Goal: Task Accomplishment & Management: Manage account settings

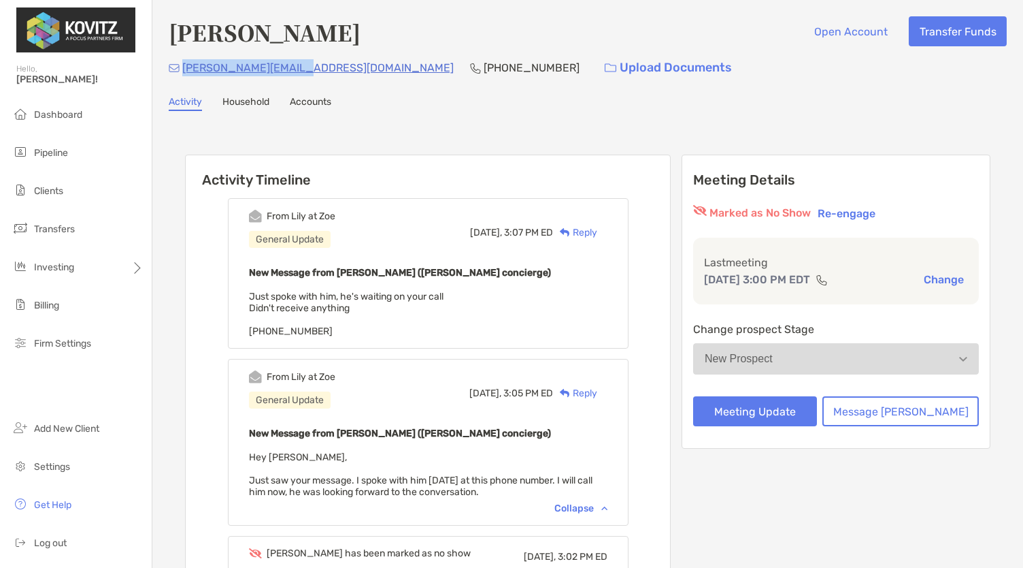
drag, startPoint x: 297, startPoint y: 68, endPoint x: 181, endPoint y: 67, distance: 115.7
click at [181, 67] on div "[PERSON_NAME][EMAIL_ADDRESS][DOMAIN_NAME] [PHONE_NUMBER] Upload Documents" at bounding box center [588, 67] width 838 height 29
copy p "[PERSON_NAME][EMAIL_ADDRESS][DOMAIN_NAME]"
click at [880, 214] on button "Re-engage" at bounding box center [847, 213] width 66 height 16
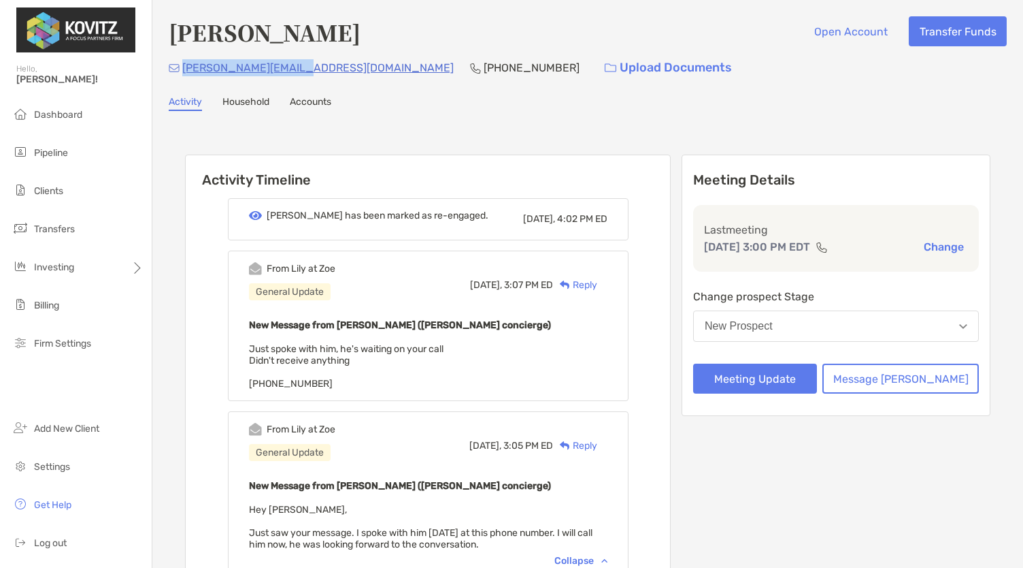
click at [810, 332] on button "New Prospect" at bounding box center [836, 325] width 286 height 31
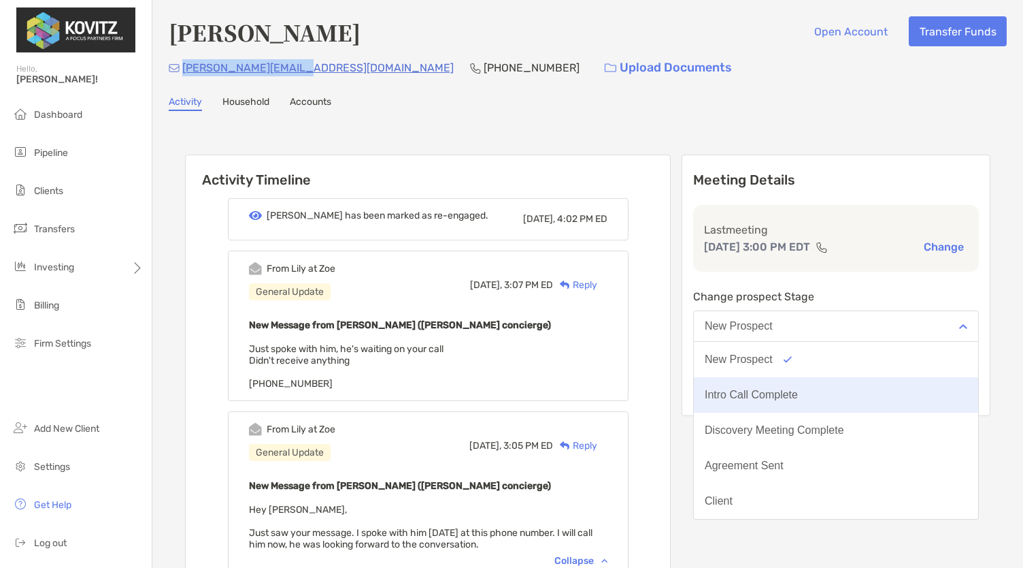
click at [798, 389] on div "Intro Call Complete" at bounding box center [751, 395] width 93 height 12
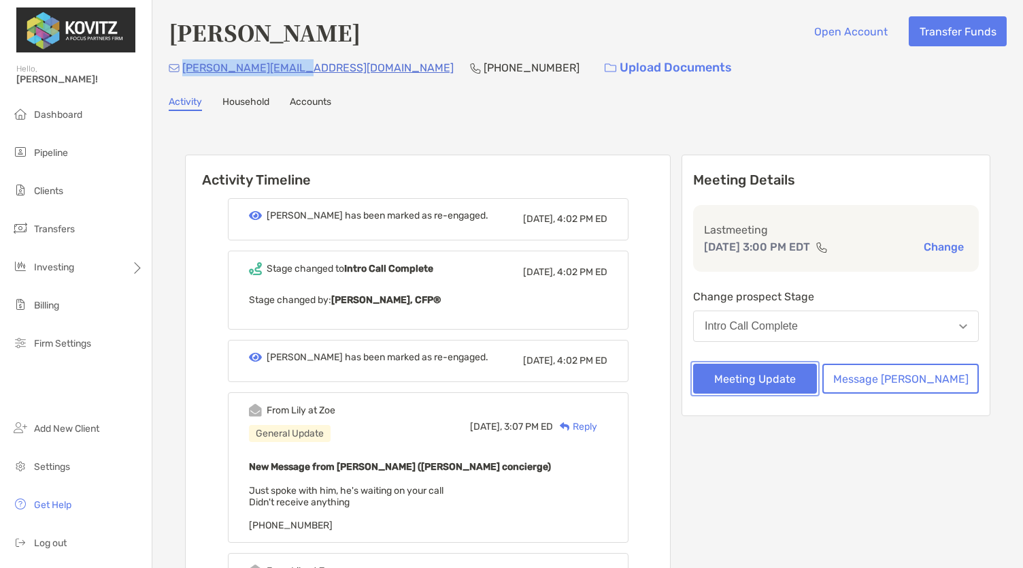
click at [769, 376] on button "Meeting Update" at bounding box center [755, 378] width 124 height 30
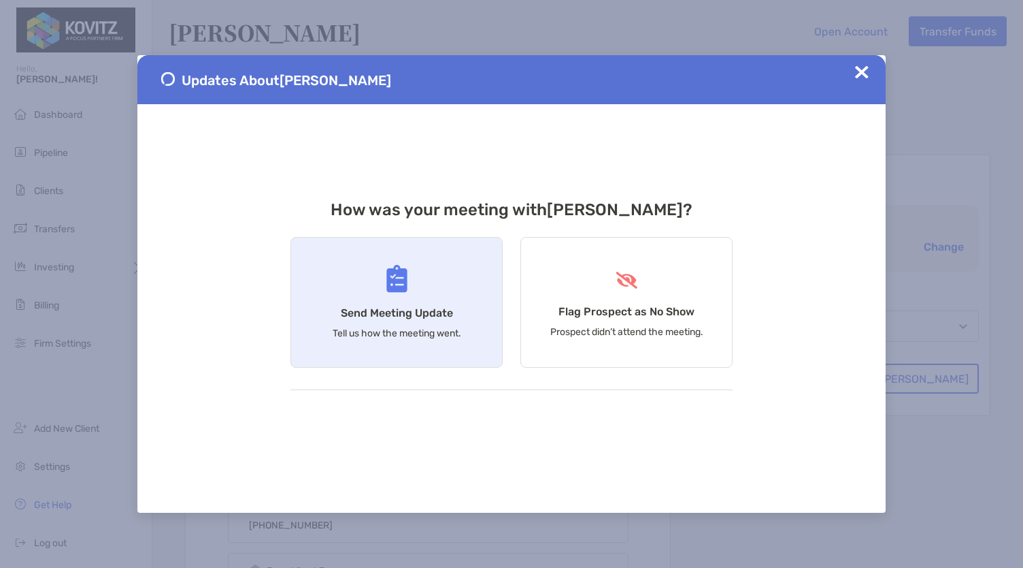
click at [415, 341] on div "Send Meeting Update Tell us how the meeting went." at bounding box center [397, 302] width 212 height 131
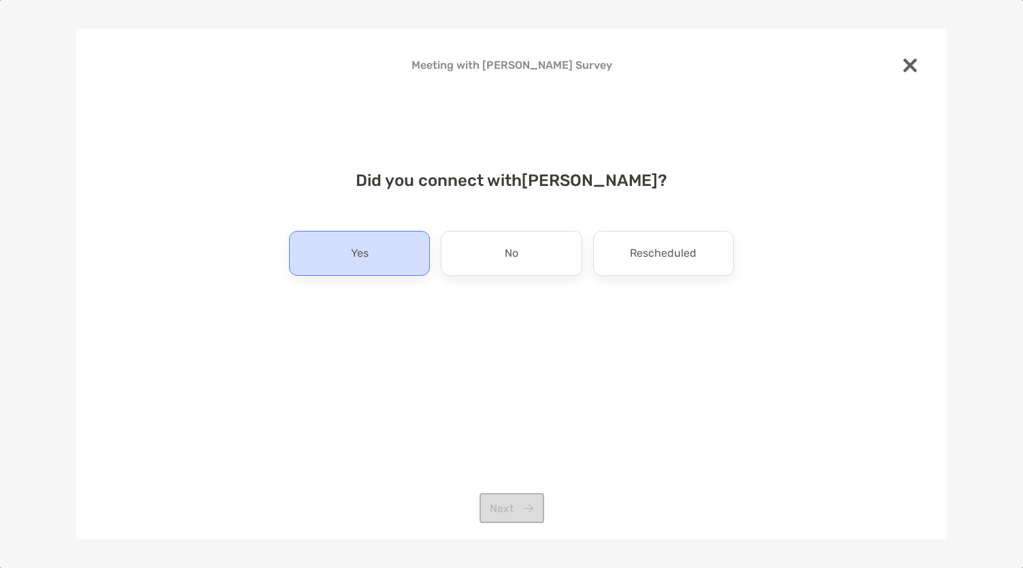
click at [369, 249] on div "Yes" at bounding box center [359, 253] width 141 height 45
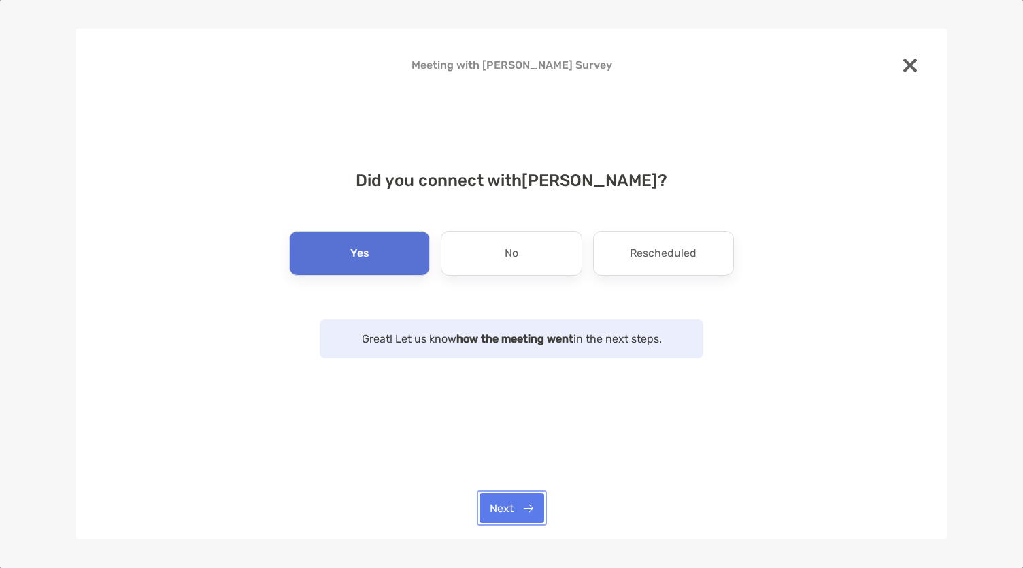
click at [497, 521] on button "Next" at bounding box center [512, 508] width 65 height 30
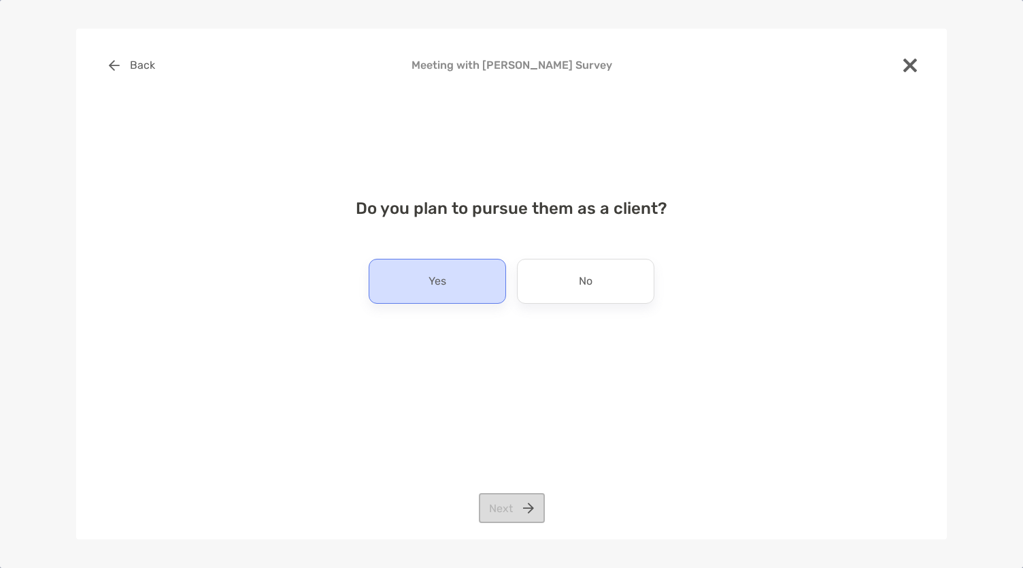
click at [421, 271] on div "Yes" at bounding box center [437, 281] width 137 height 45
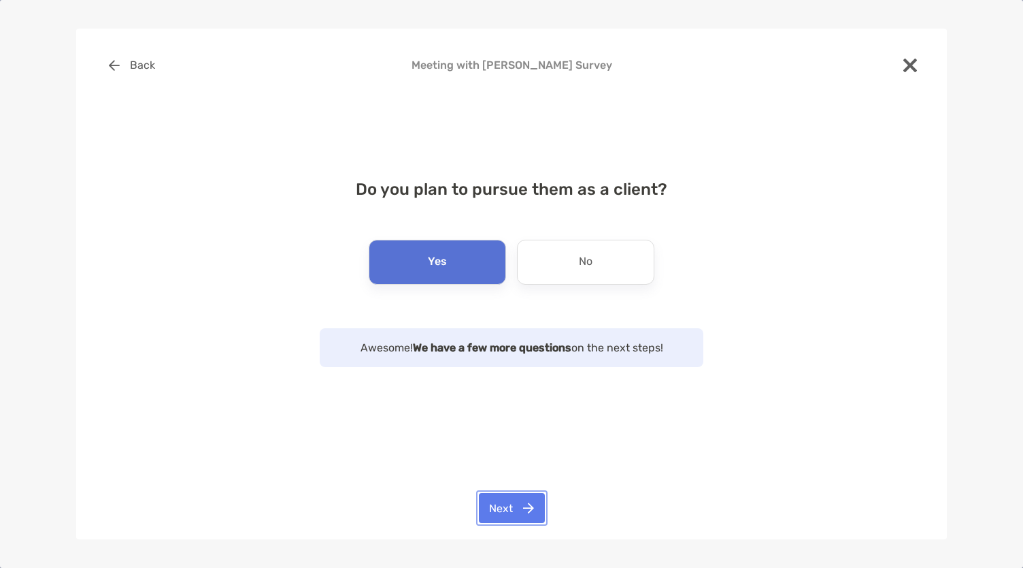
click at [511, 499] on button "Next" at bounding box center [512, 508] width 66 height 30
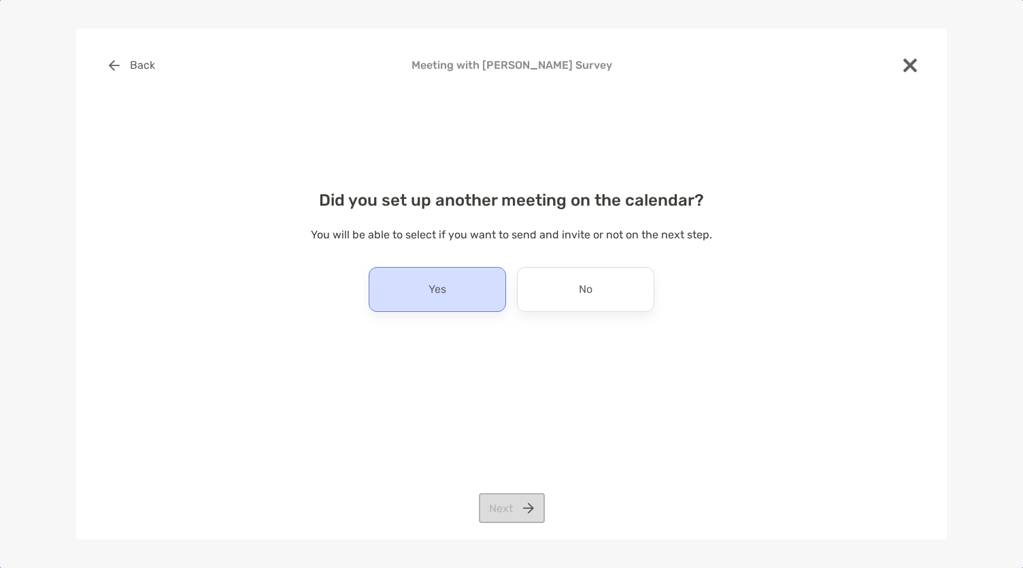
click at [449, 295] on div "Yes" at bounding box center [437, 289] width 137 height 45
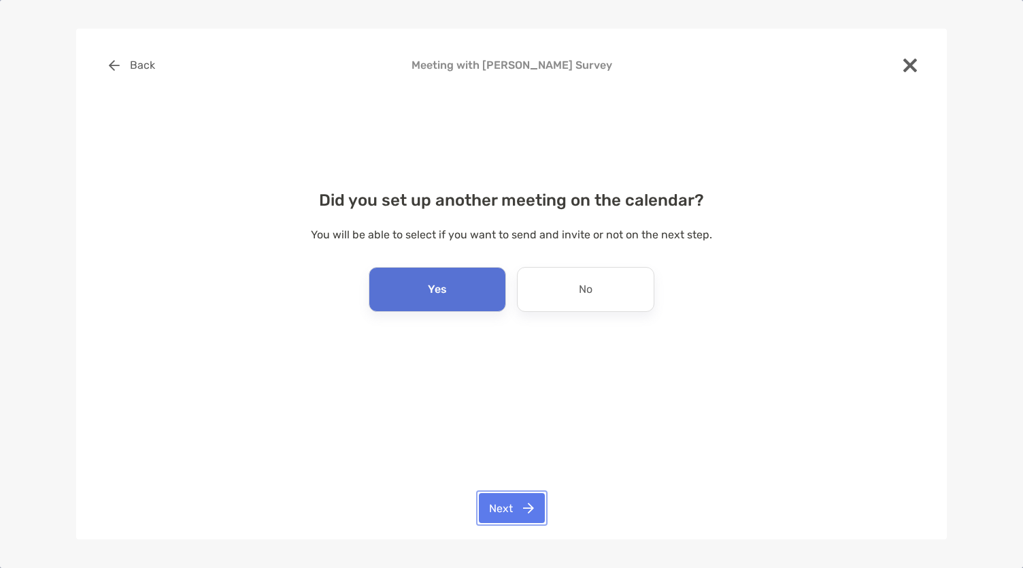
click at [505, 493] on button "Next" at bounding box center [512, 508] width 66 height 30
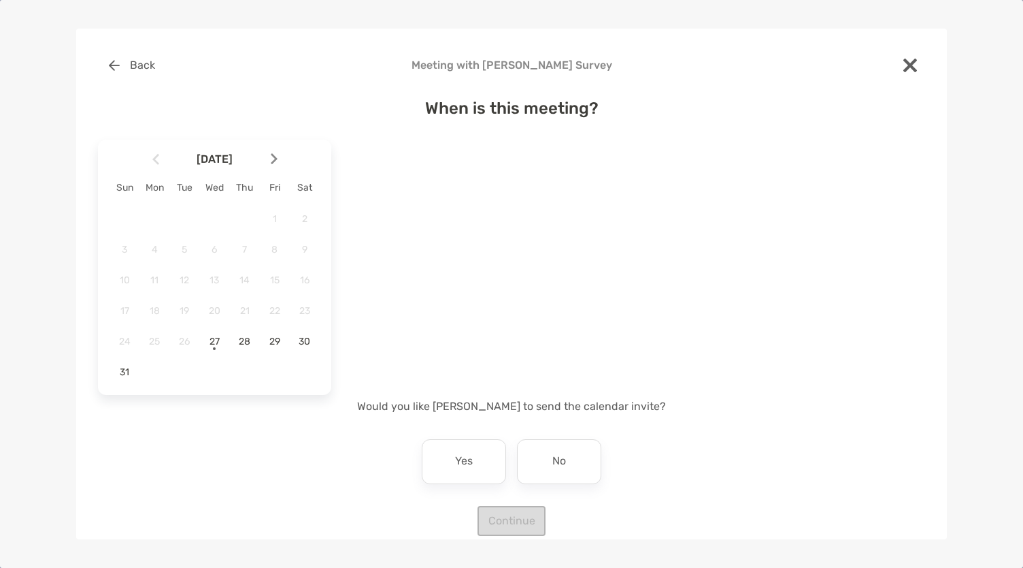
click at [277, 152] on div at bounding box center [279, 159] width 23 height 30
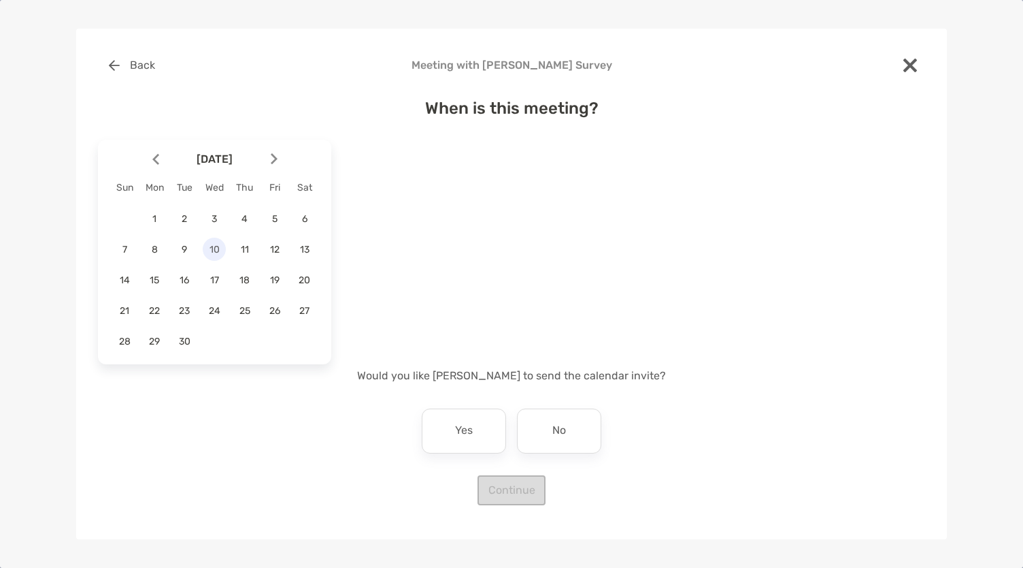
click at [212, 248] on span "10" at bounding box center [214, 250] width 23 height 12
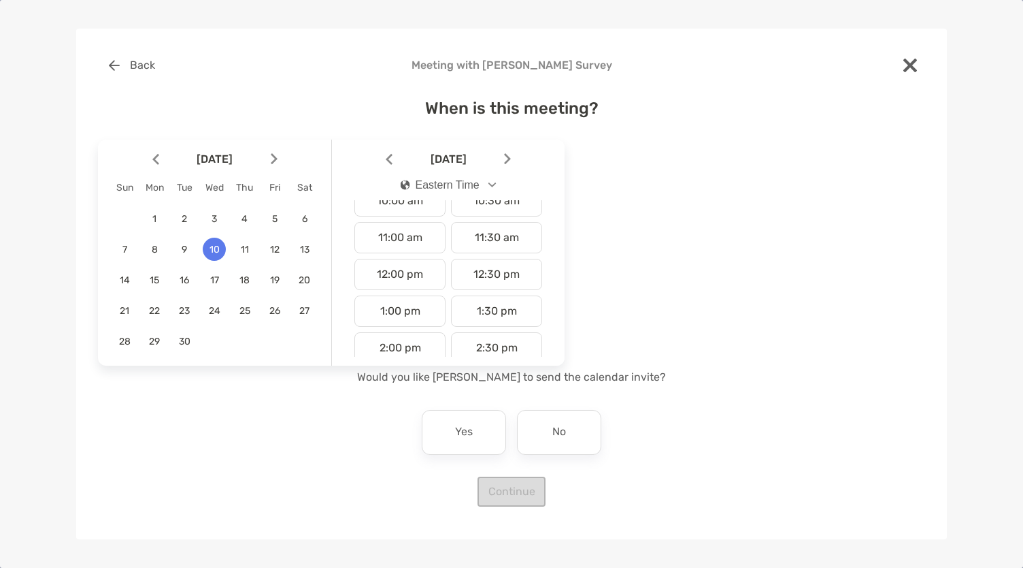
scroll to position [383, 0]
click at [398, 314] on div "1:00 pm" at bounding box center [400, 310] width 91 height 31
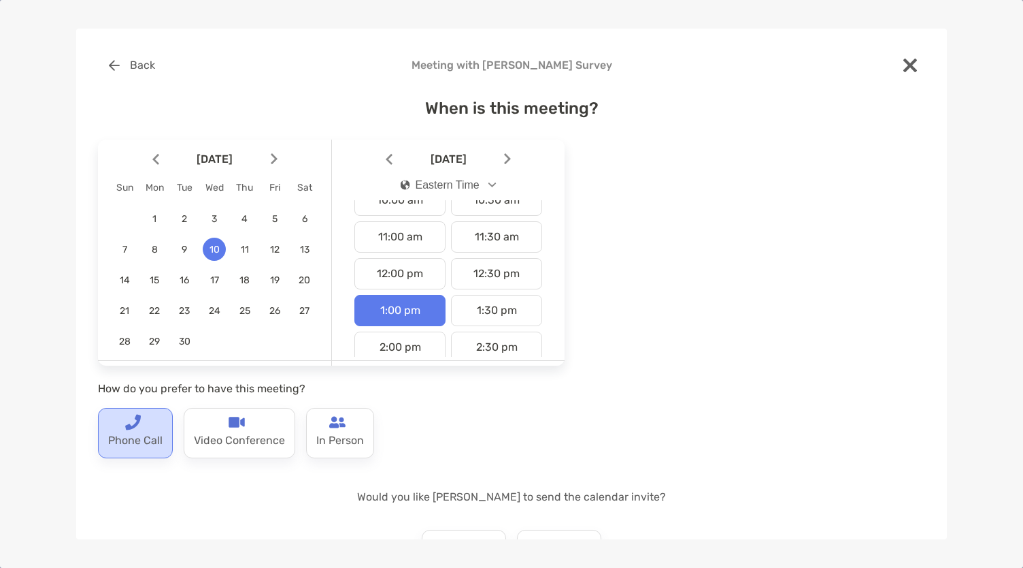
click at [135, 425] on img at bounding box center [133, 422] width 16 height 16
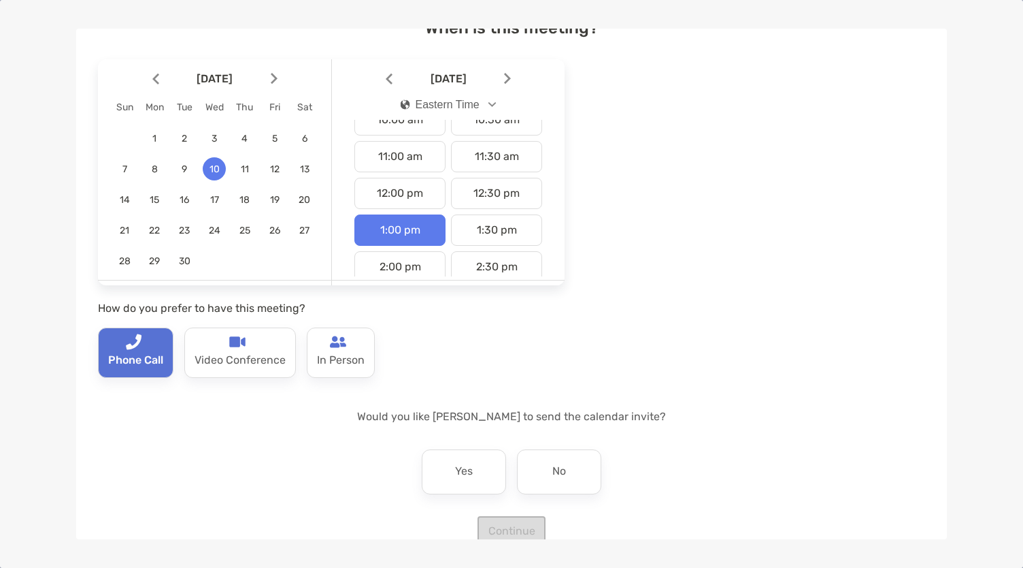
scroll to position [81, 0]
click at [553, 472] on p "No" at bounding box center [560, 471] width 14 height 22
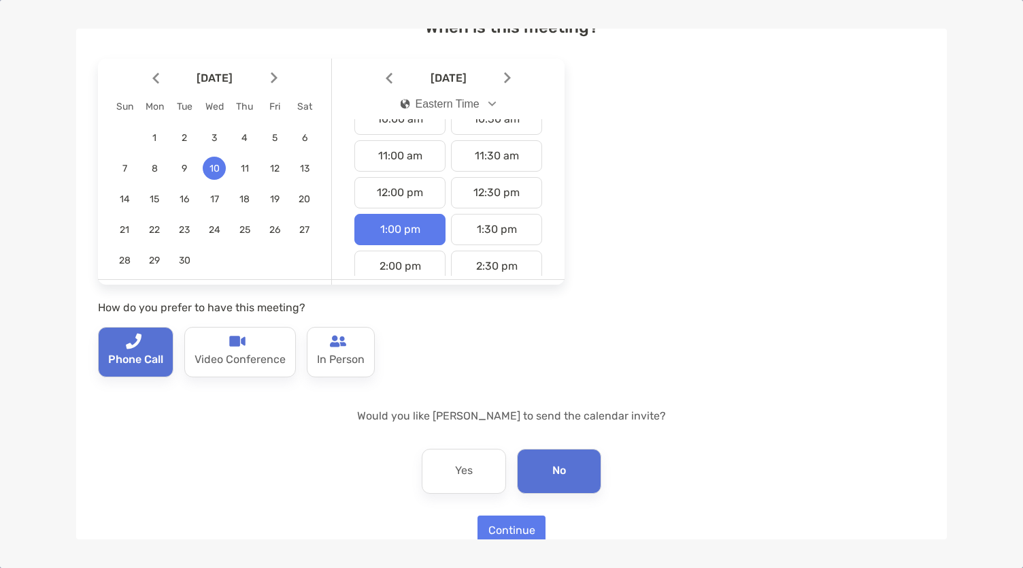
scroll to position [108, 0]
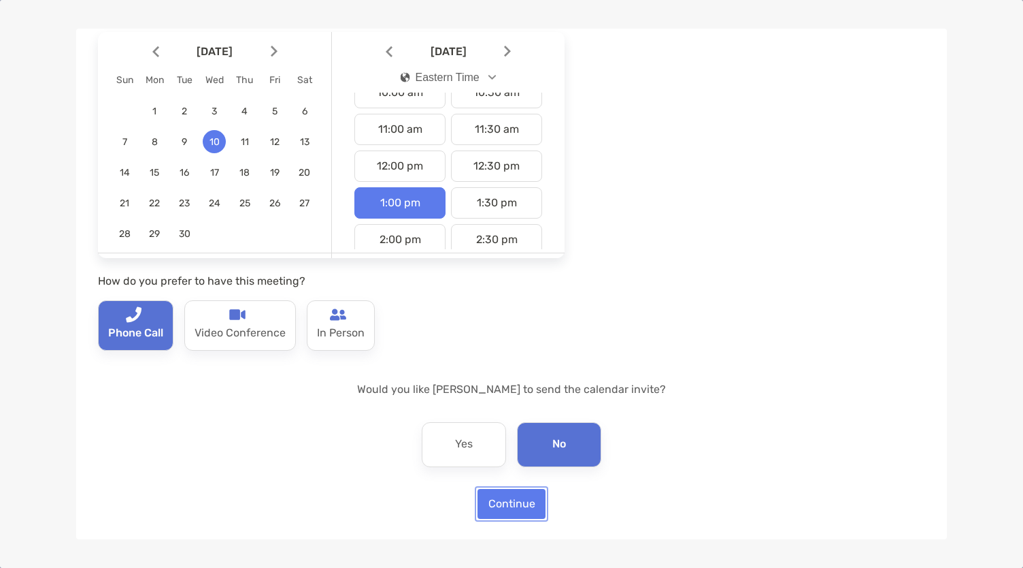
click at [511, 490] on button "Continue" at bounding box center [512, 504] width 68 height 30
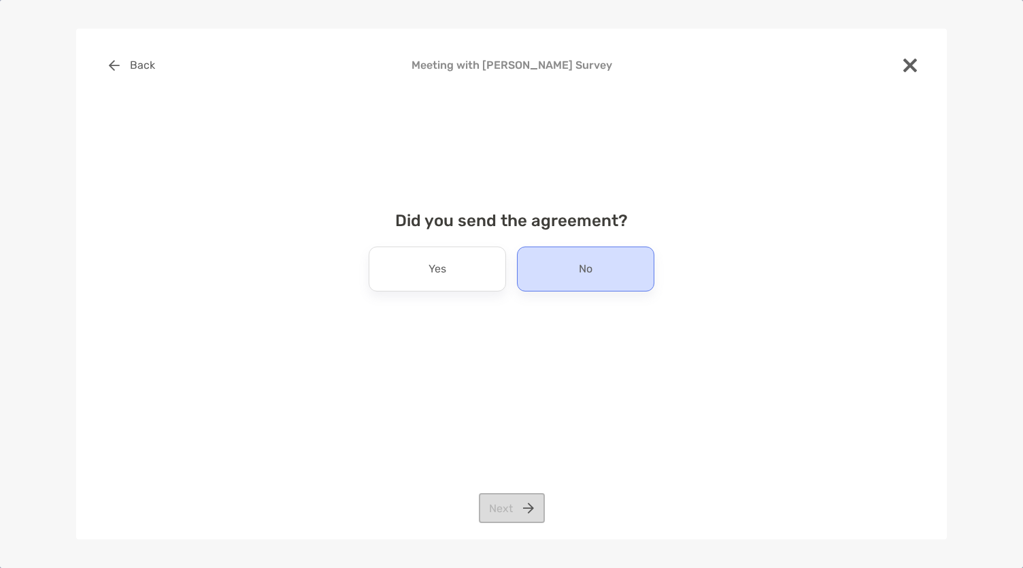
click at [569, 272] on div "No" at bounding box center [585, 268] width 137 height 45
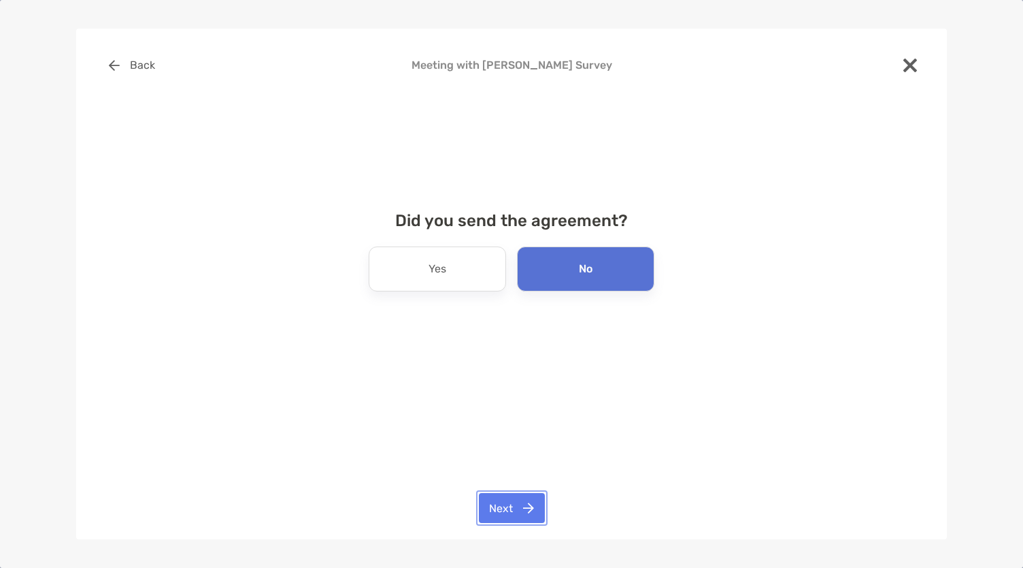
click at [525, 503] on button "Next" at bounding box center [512, 508] width 66 height 30
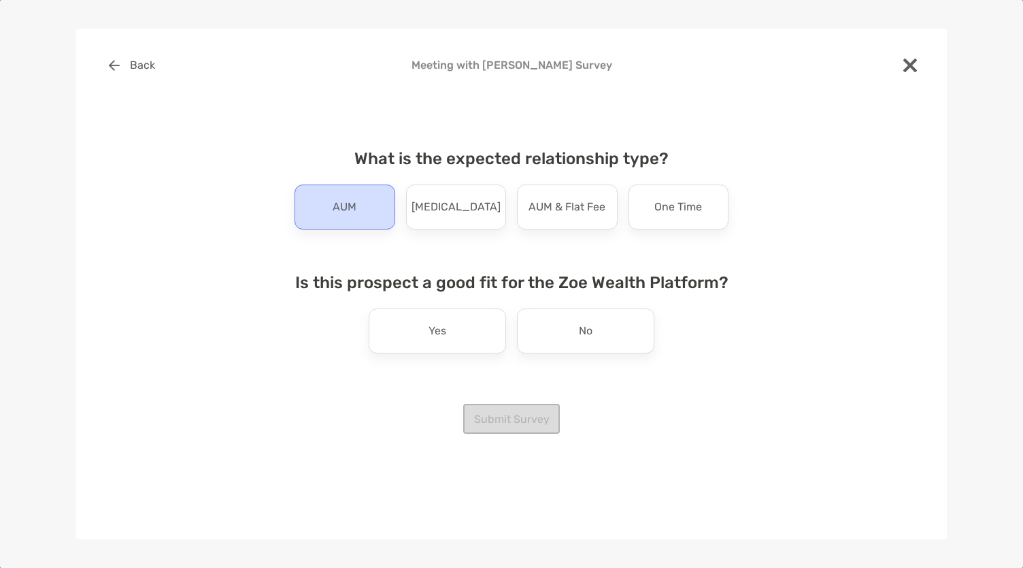
click at [355, 210] on p "AUM" at bounding box center [345, 207] width 24 height 22
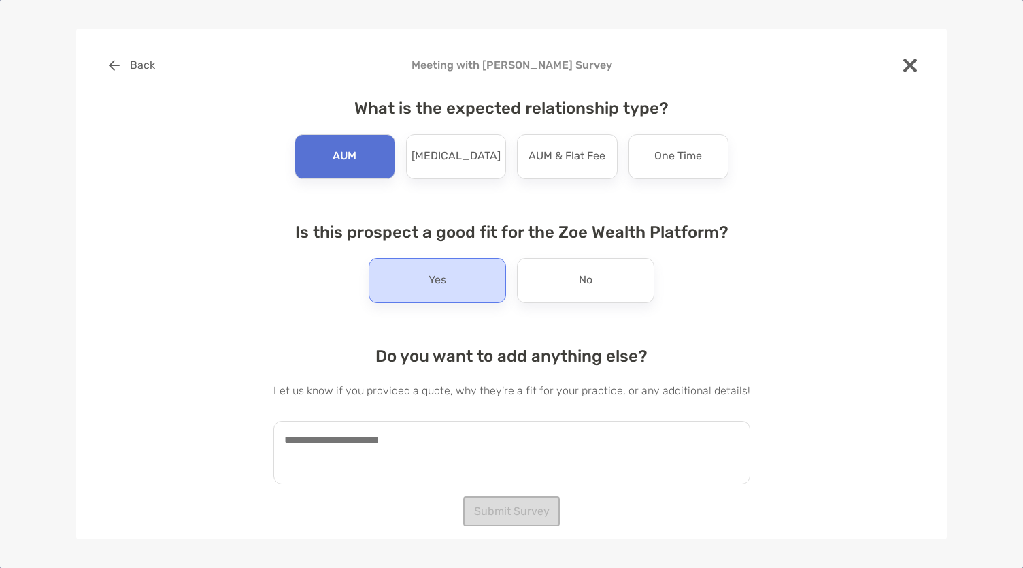
click at [466, 296] on div "Yes" at bounding box center [437, 280] width 137 height 45
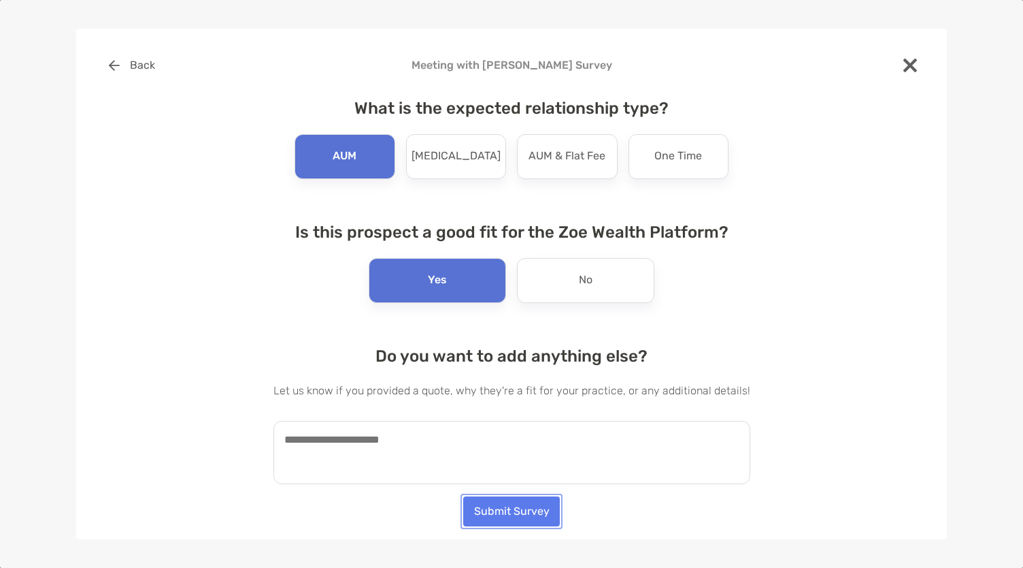
click at [497, 508] on button "Submit Survey" at bounding box center [511, 511] width 97 height 30
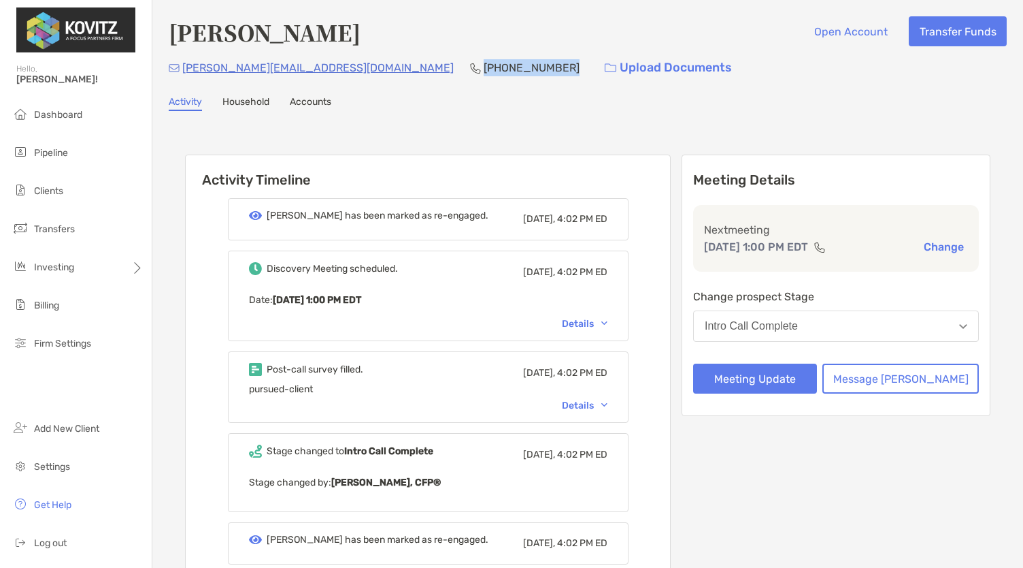
drag, startPoint x: 327, startPoint y: 66, endPoint x: 407, endPoint y: 74, distance: 80.7
click at [407, 74] on div "jon.saez31@gmail.com (787) 646-8521 Upload Documents" at bounding box center [588, 67] width 838 height 29
copy p "(787) 646-8521"
drag, startPoint x: 300, startPoint y: 66, endPoint x: 182, endPoint y: 62, distance: 117.8
click at [182, 62] on div "jon.saez31@gmail.com (787) 646-8521 Upload Documents" at bounding box center [588, 67] width 838 height 29
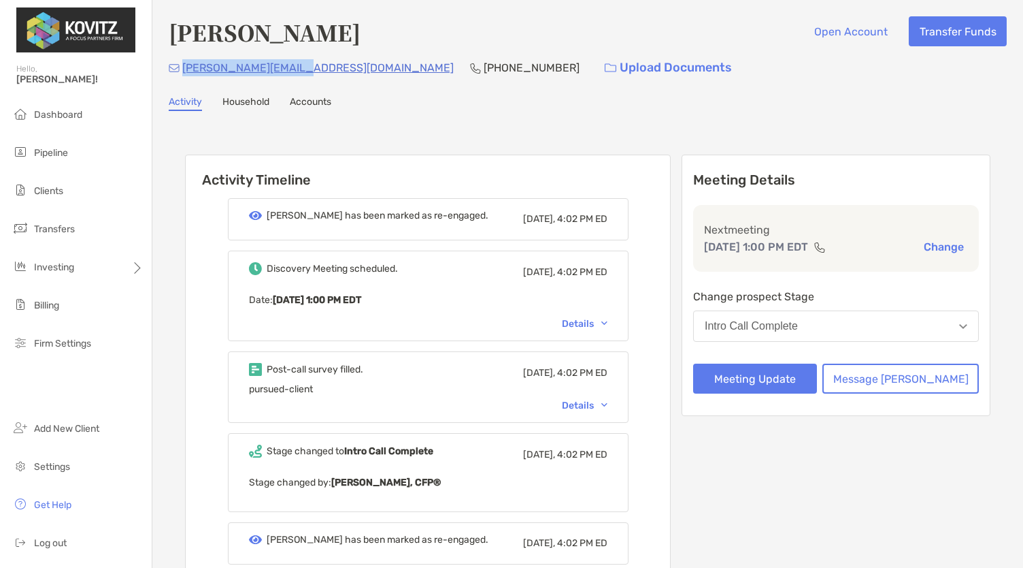
copy p "jon.saez31@gmail.com"
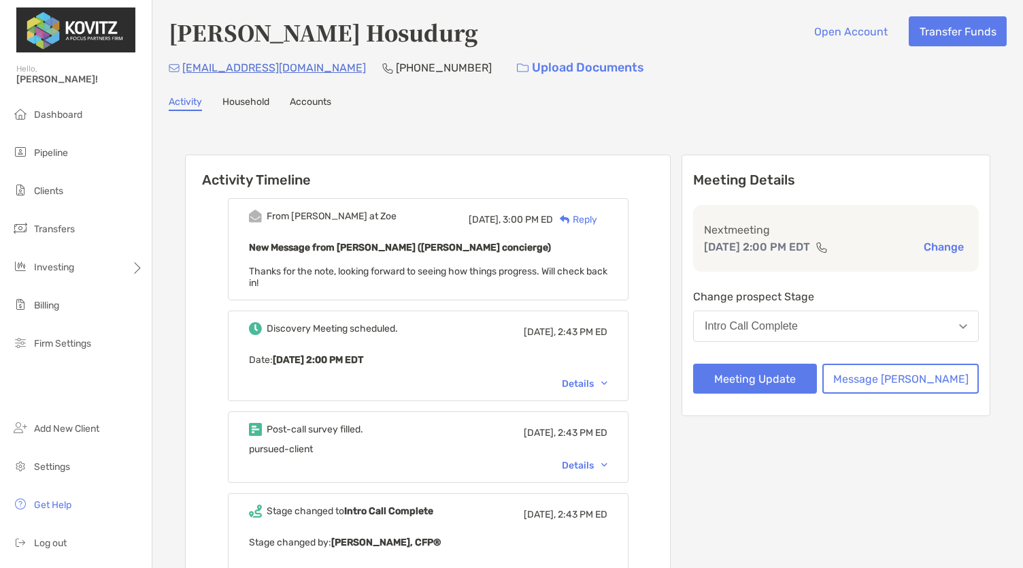
scroll to position [38, 0]
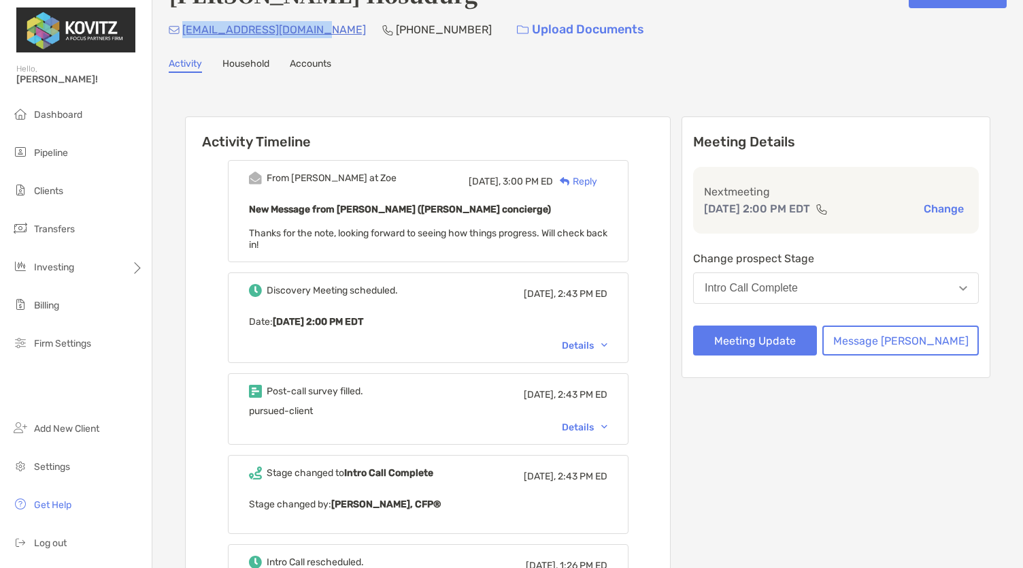
drag, startPoint x: 314, startPoint y: 27, endPoint x: 184, endPoint y: 28, distance: 130.0
click at [184, 28] on div "[EMAIL_ADDRESS][DOMAIN_NAME] [PHONE_NUMBER] Upload Documents" at bounding box center [588, 29] width 838 height 29
copy p "[EMAIL_ADDRESS][DOMAIN_NAME]"
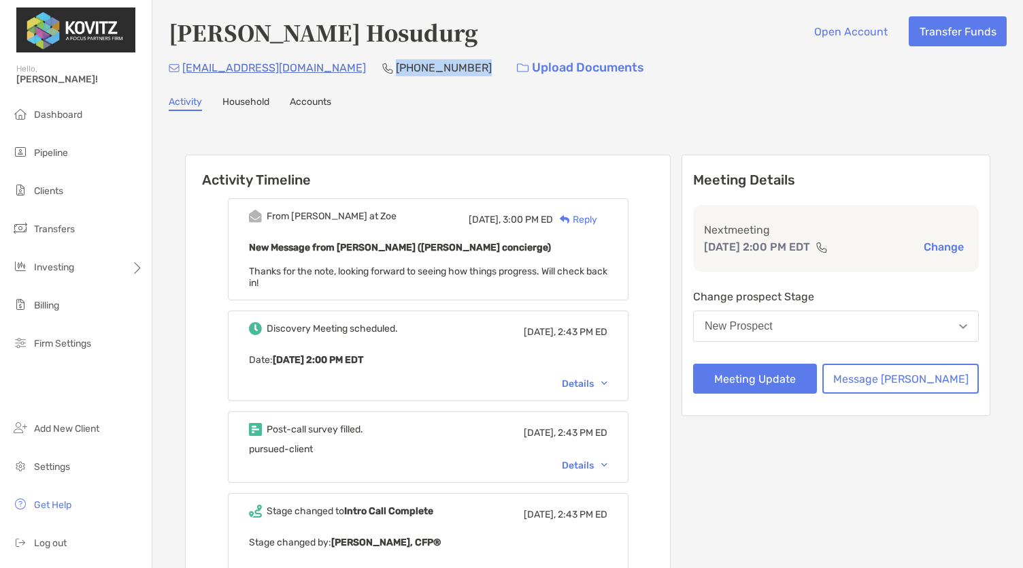
drag, startPoint x: 342, startPoint y: 69, endPoint x: 418, endPoint y: 78, distance: 76.0
click at [418, 78] on div "(682) 259-9768" at bounding box center [437, 67] width 110 height 29
copy p "(682) 259-9768"
